Goal: Task Accomplishment & Management: Manage account settings

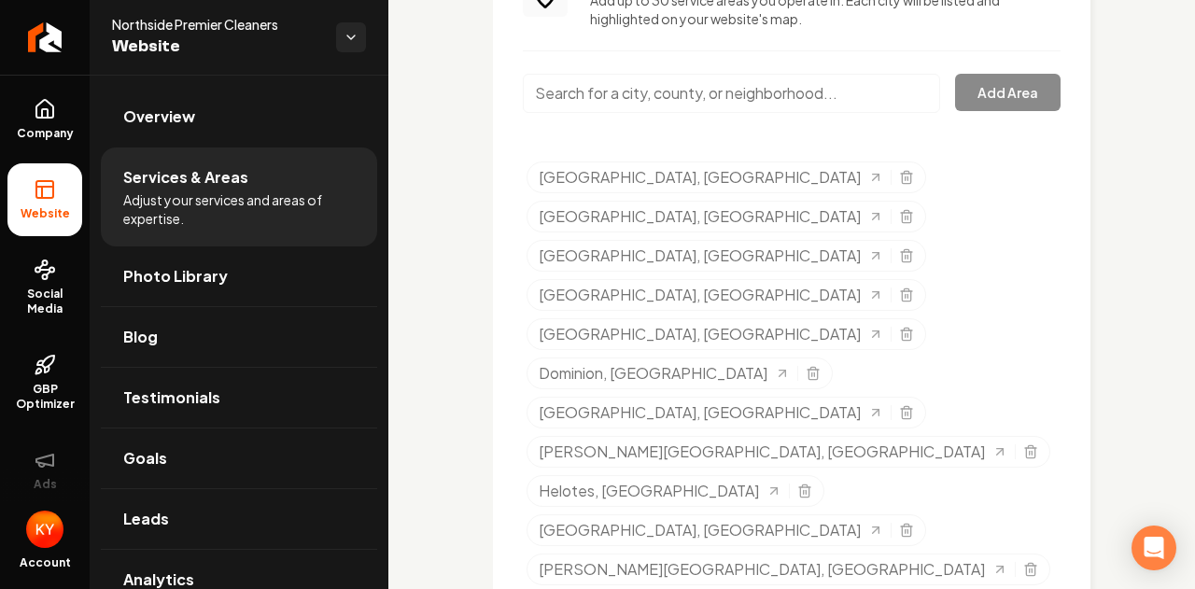
scroll to position [1124, 0]
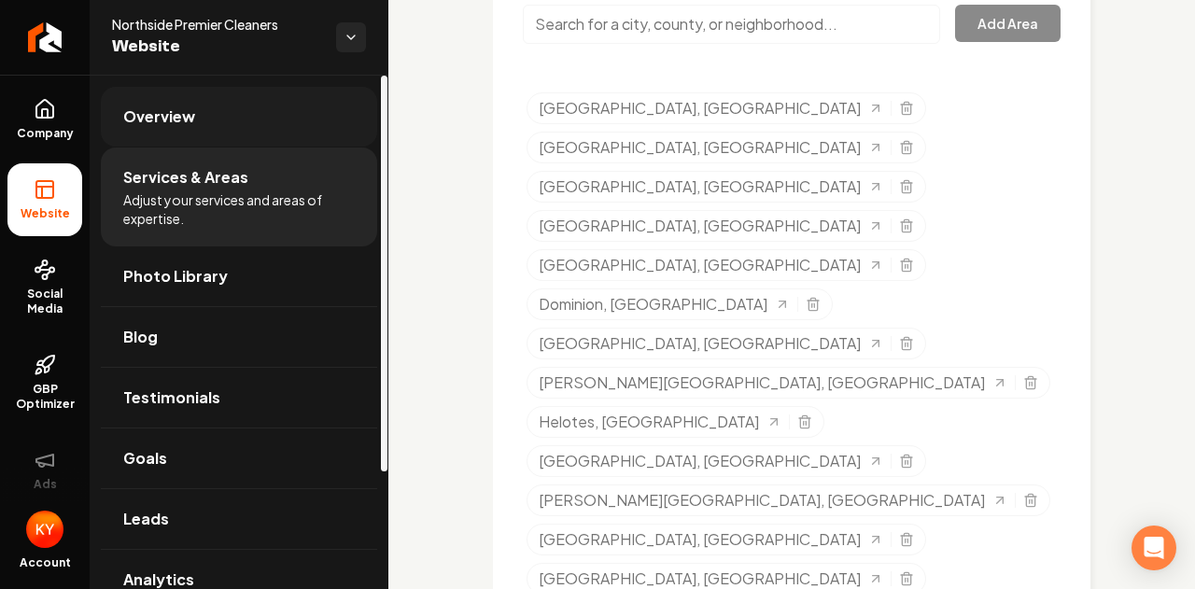
click at [215, 125] on link "Overview" at bounding box center [239, 117] width 276 height 60
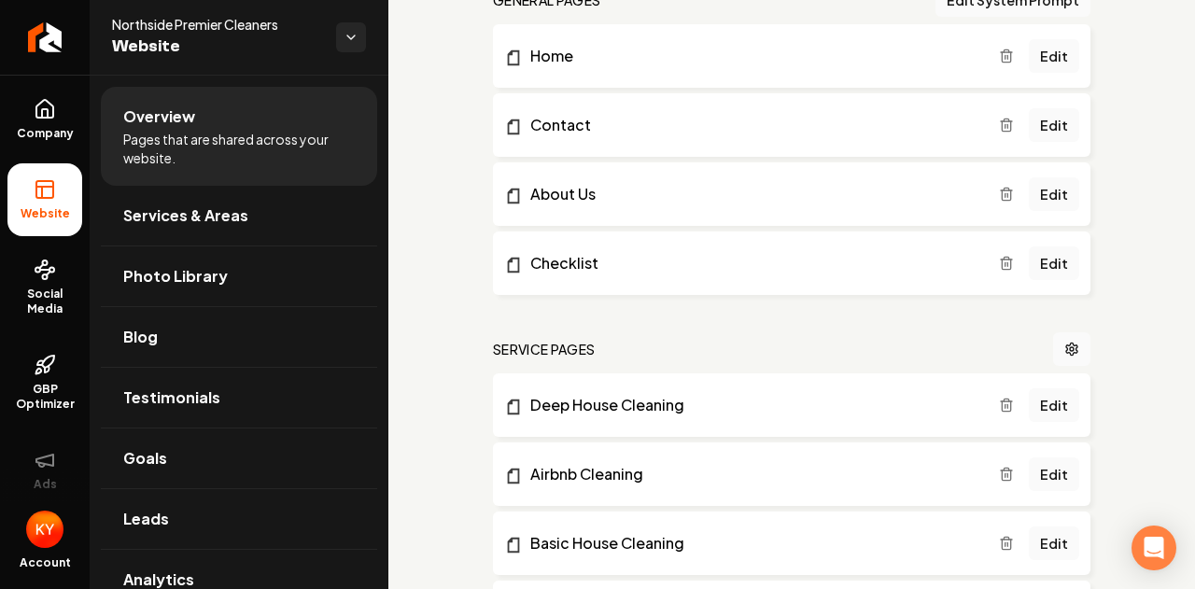
scroll to position [618, 0]
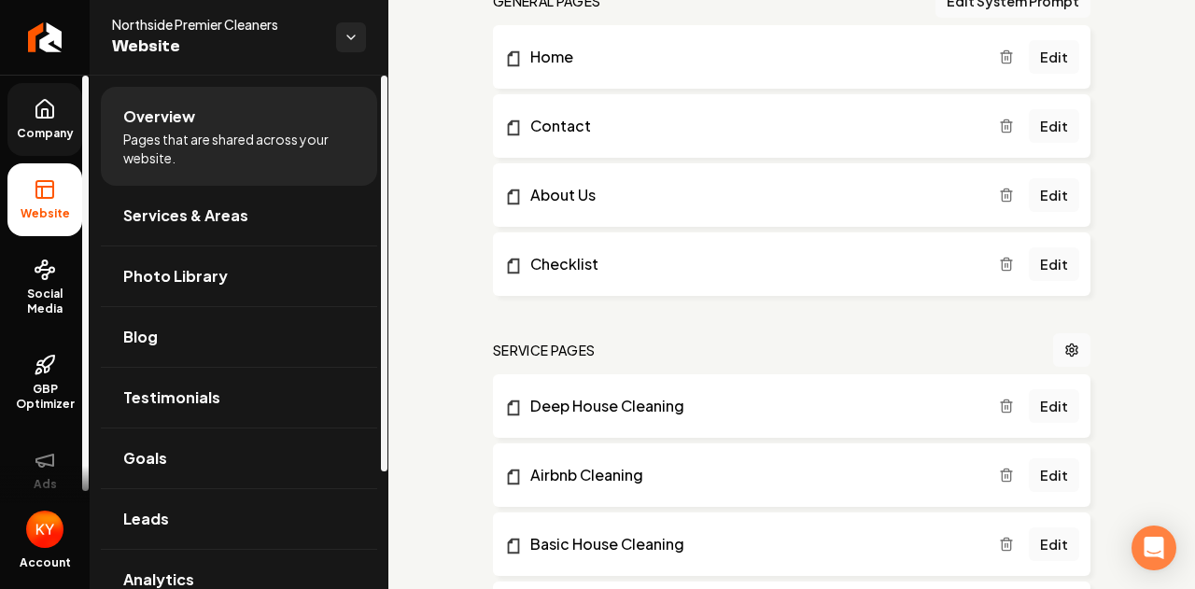
click at [27, 126] on span "Company" at bounding box center [45, 133] width 72 height 15
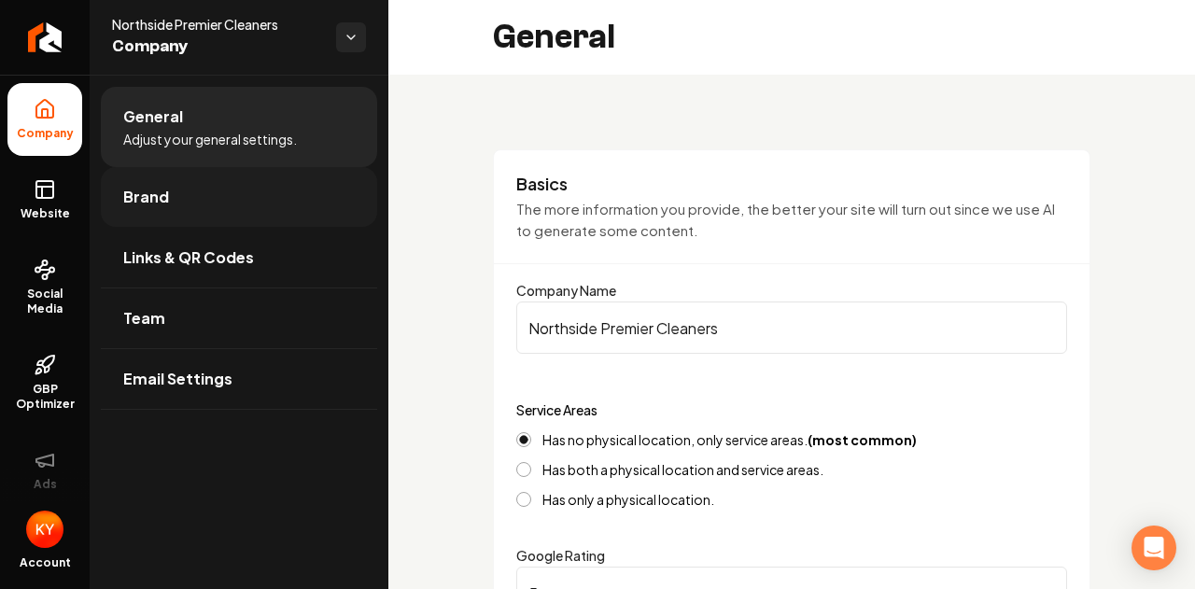
click at [182, 199] on link "Brand" at bounding box center [239, 197] width 276 height 60
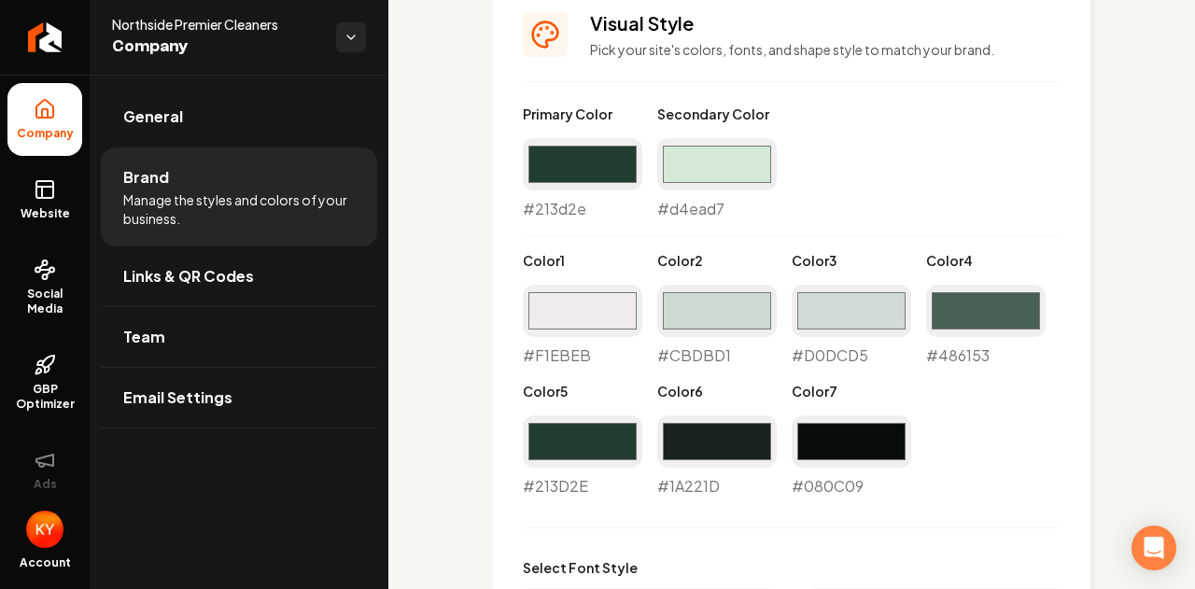
scroll to position [1481, 0]
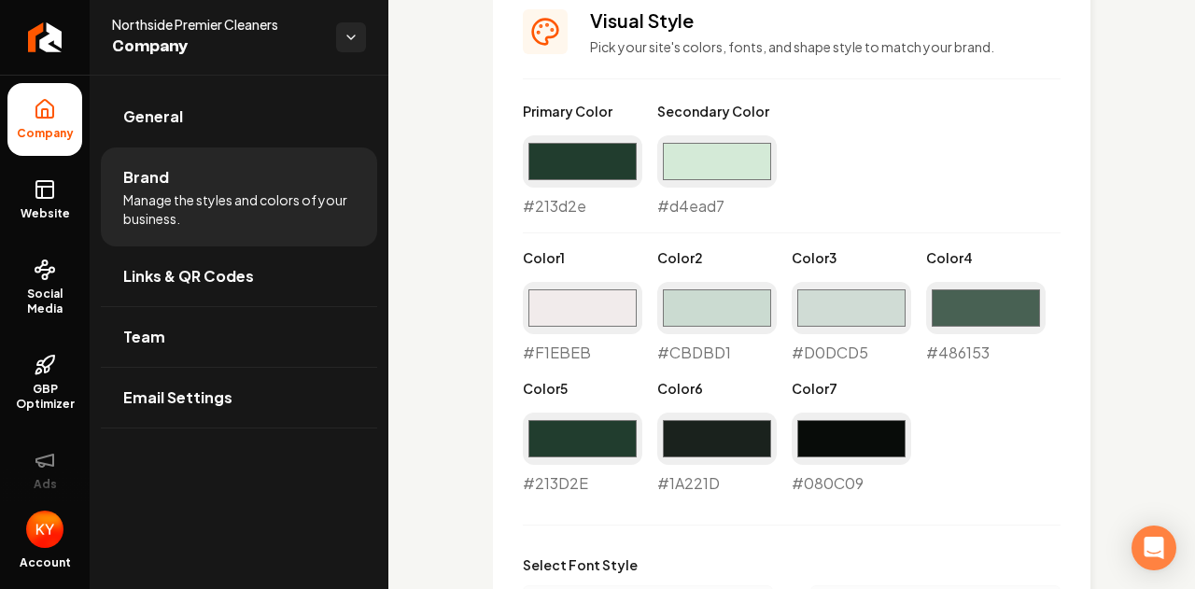
click at [699, 208] on div "#d4ead7 #d4ead7" at bounding box center [717, 176] width 120 height 82
copy div "d4ead7"
